Goal: Transaction & Acquisition: Download file/media

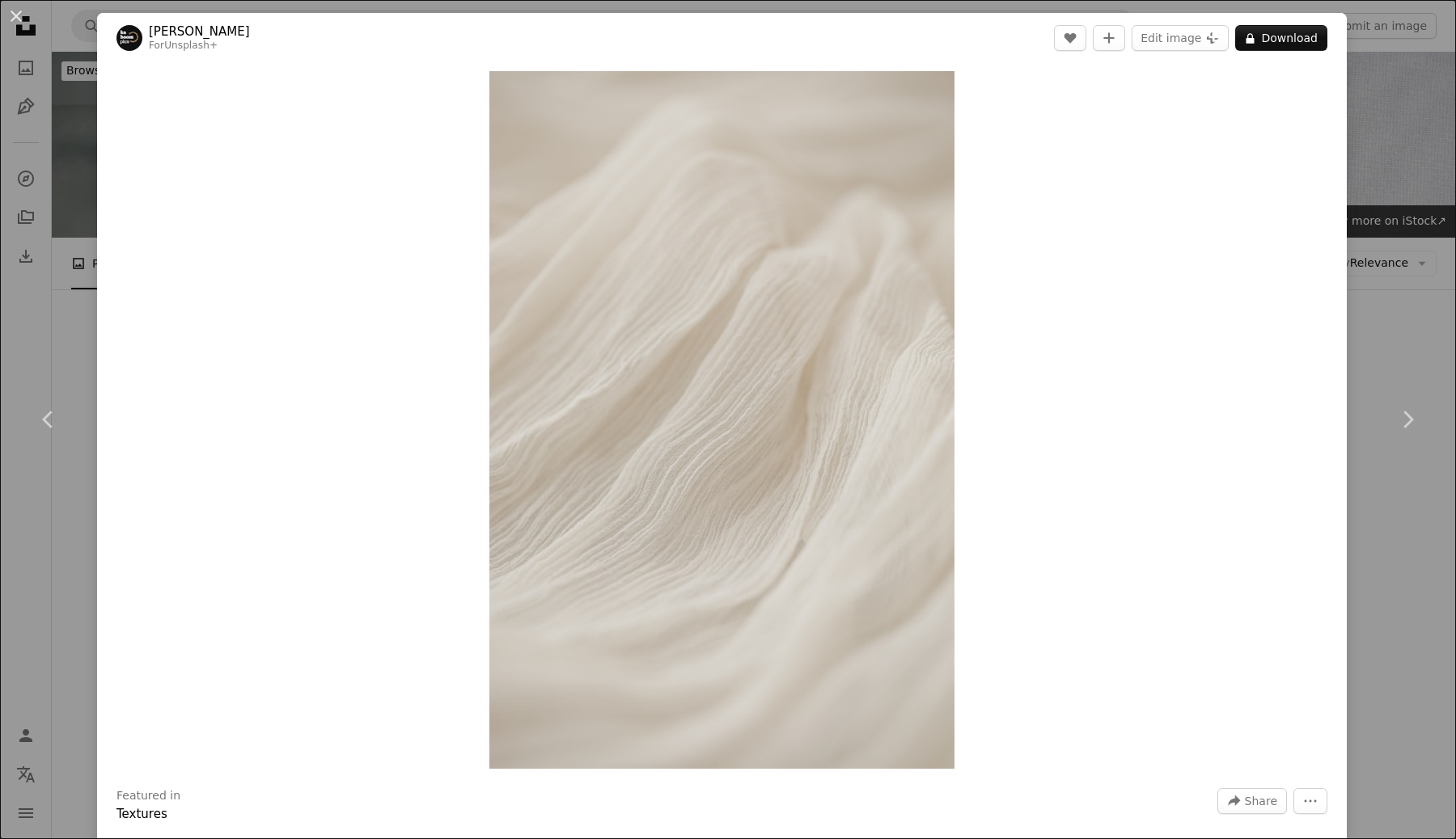
scroll to position [2470, 0]
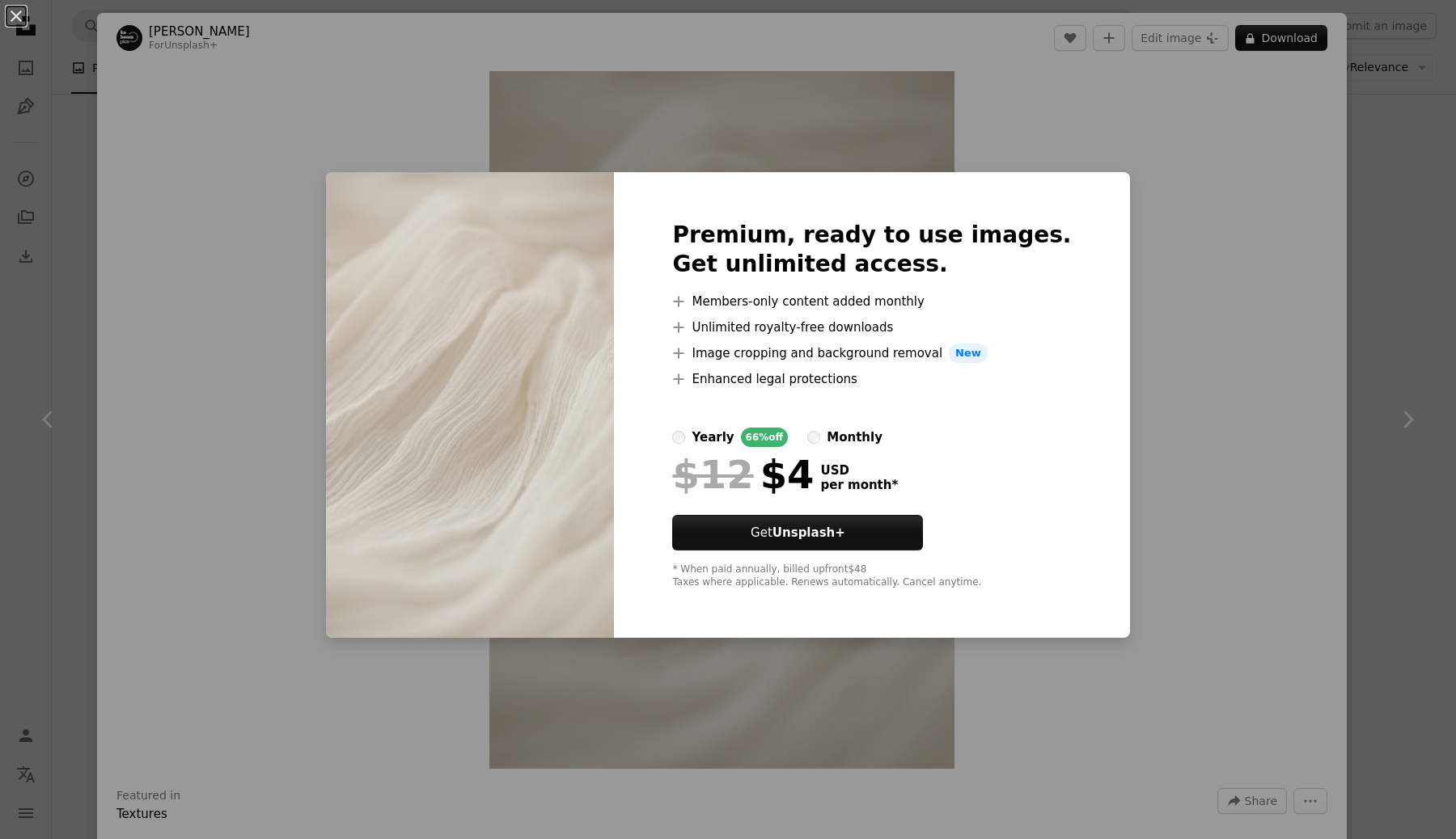
click at [1200, 380] on div "An X shape Premium, ready to use images. Get unlimited access. A plus sign Memb…" at bounding box center [728, 420] width 1456 height 839
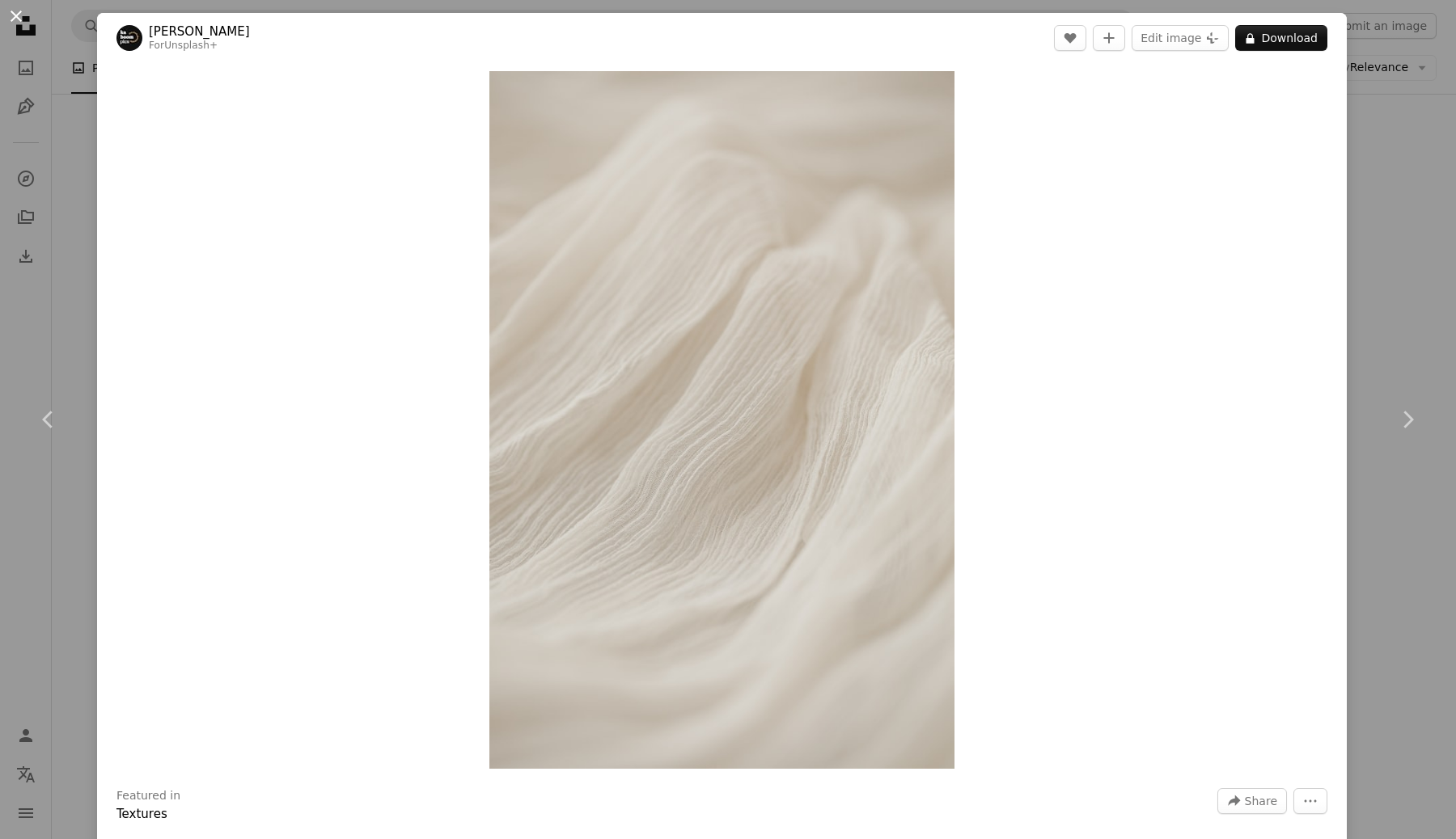
click at [14, 12] on button "An X shape" at bounding box center [16, 16] width 20 height 20
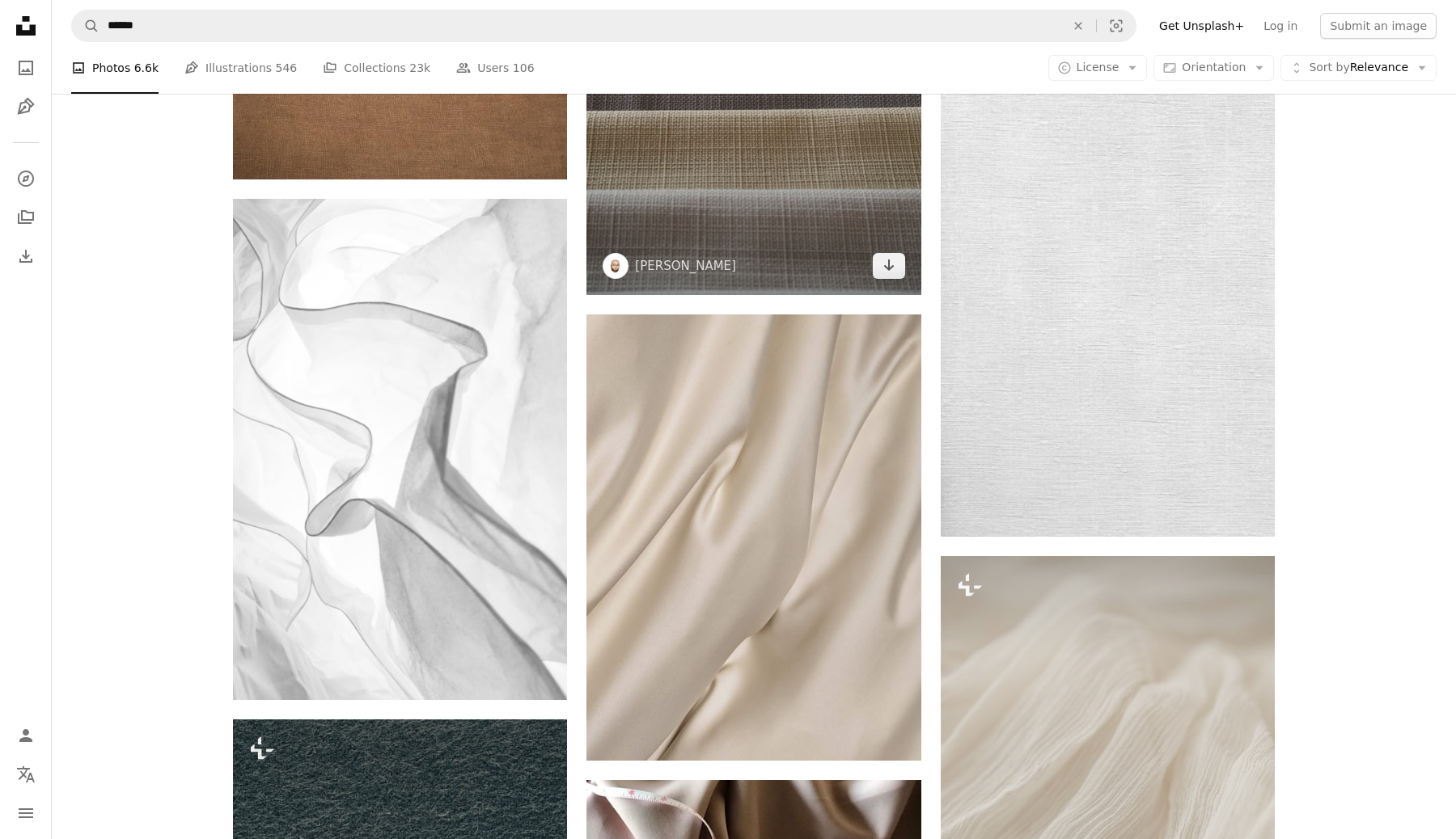
scroll to position [2015, 0]
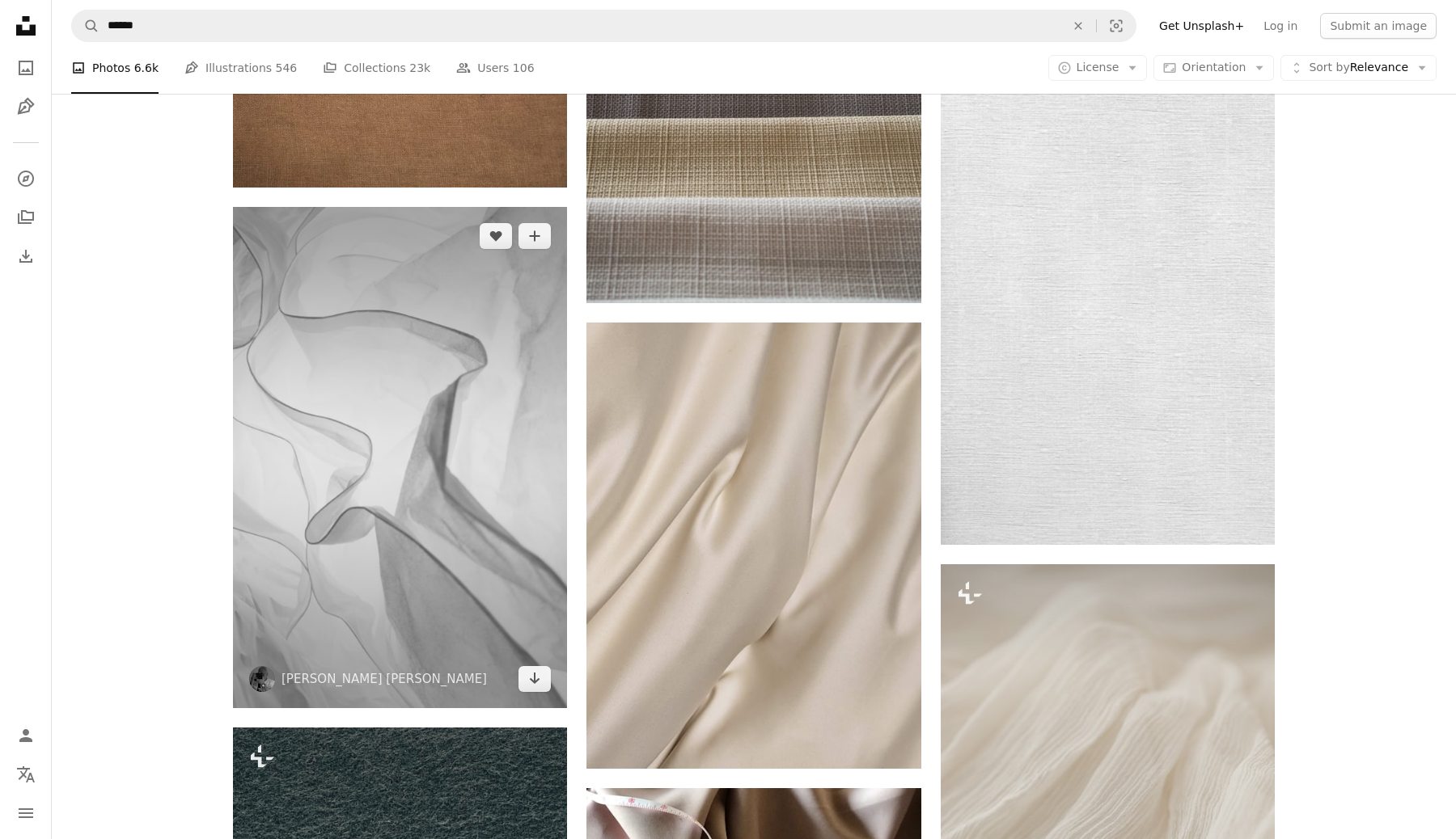
click at [407, 421] on img at bounding box center [399, 458] width 334 height 502
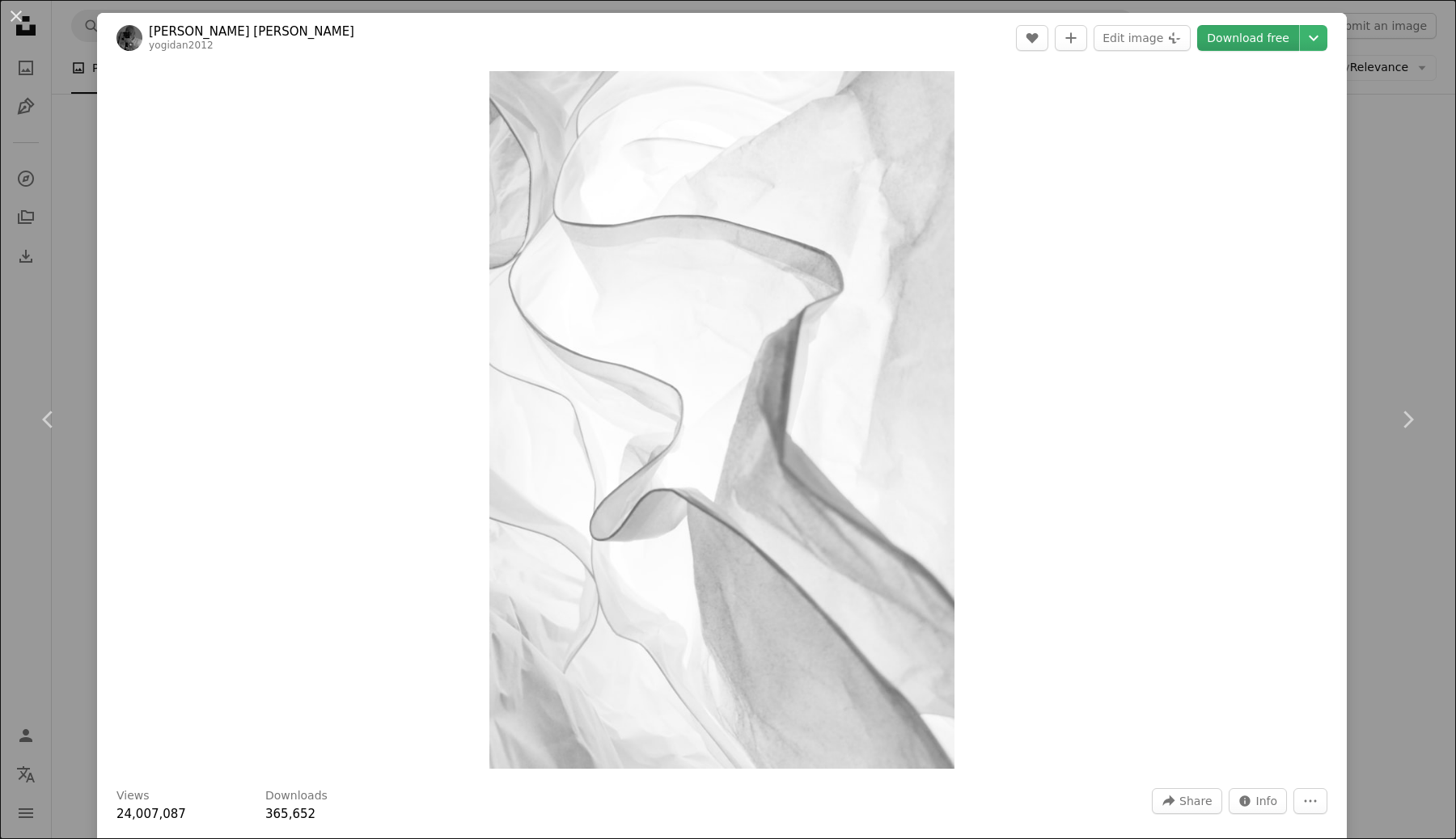
click at [1264, 42] on link "Download free" at bounding box center [1248, 38] width 102 height 26
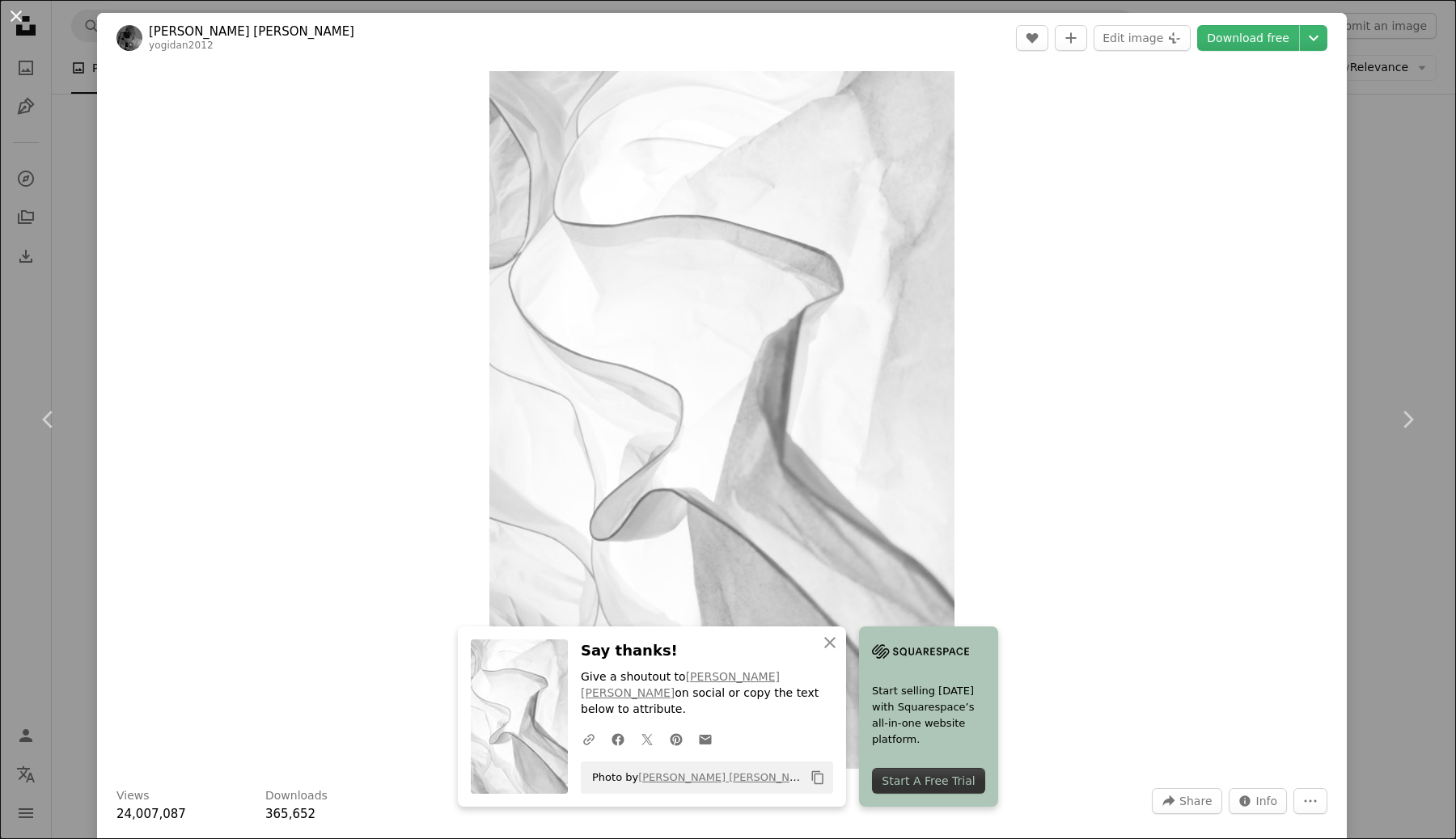
click at [21, 13] on button "An X shape" at bounding box center [16, 16] width 20 height 20
